Goal: Task Accomplishment & Management: Use online tool/utility

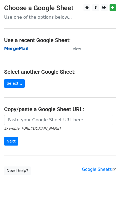
click at [17, 48] on strong "MergeMail" at bounding box center [16, 48] width 24 height 5
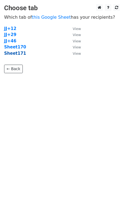
click at [20, 54] on strong "Sheet171" at bounding box center [15, 53] width 22 height 5
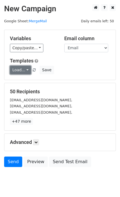
click at [20, 71] on link "Load..." at bounding box center [20, 70] width 21 height 9
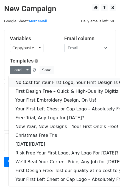
click at [31, 83] on link "No Cost for Your First Logo, Your First Design Is On Us!" at bounding box center [75, 82] width 132 height 9
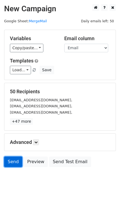
click at [15, 163] on link "Send" at bounding box center [13, 161] width 18 height 10
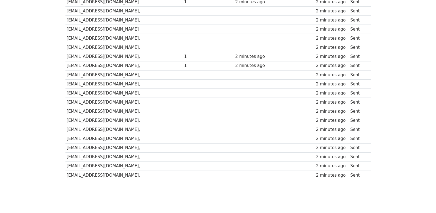
scroll to position [383, 0]
